Goal: Learn about a topic

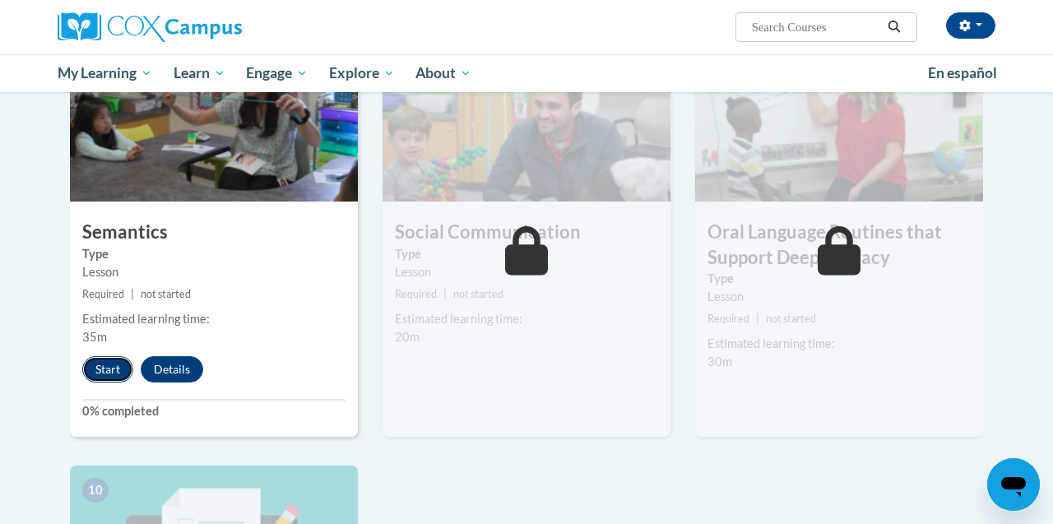
click at [109, 373] on button "Start" at bounding box center [107, 369] width 51 height 26
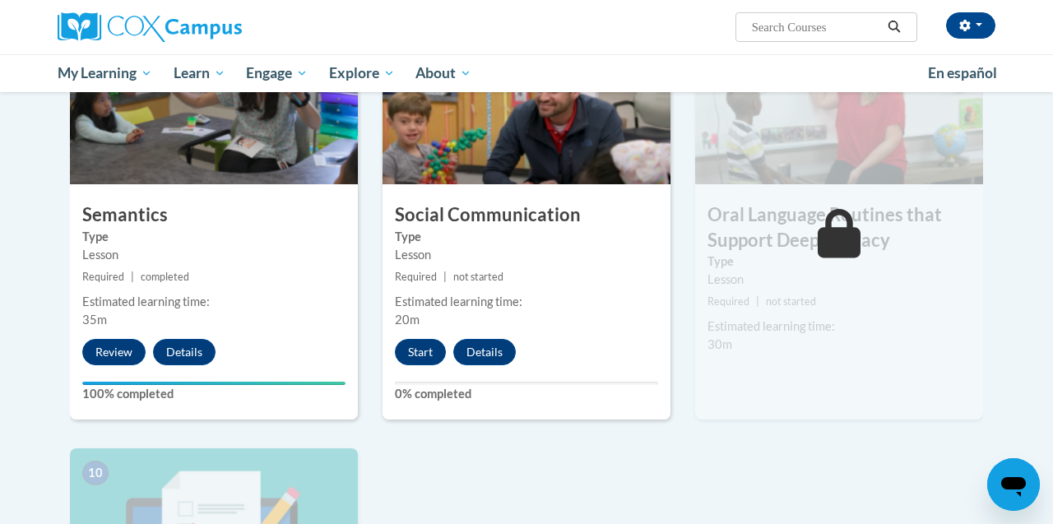
scroll to position [1357, 0]
click at [424, 357] on button "Start" at bounding box center [420, 351] width 51 height 26
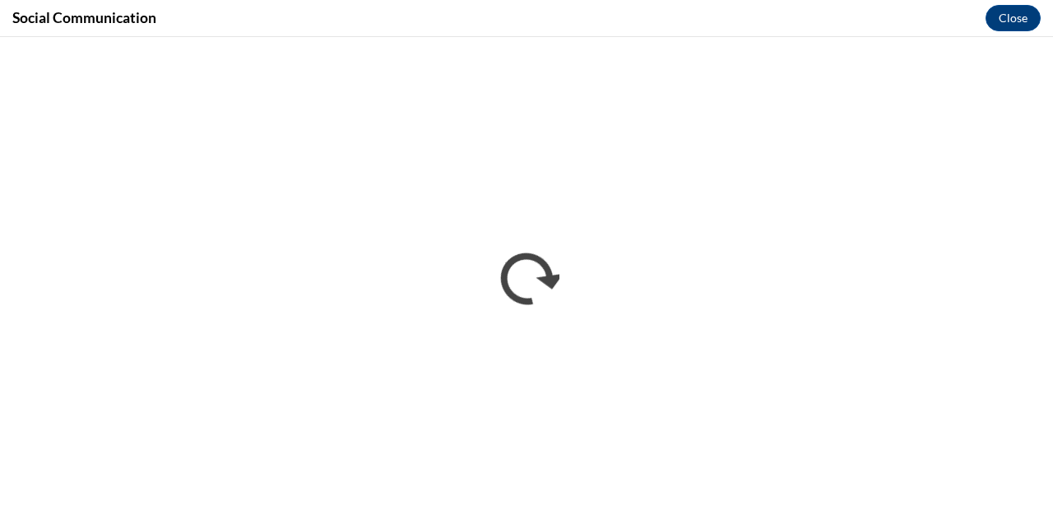
scroll to position [0, 0]
